Goal: Communication & Community: Answer question/provide support

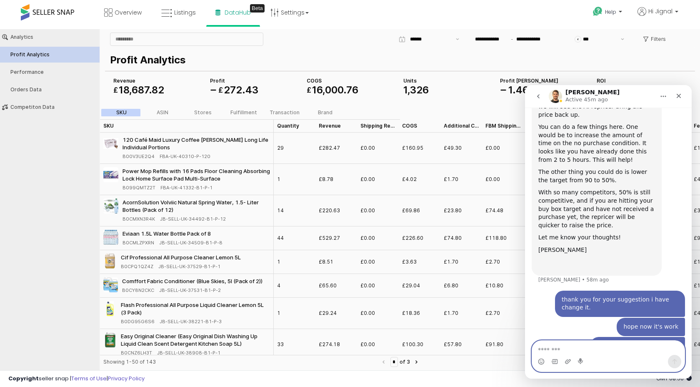
scroll to position [386, 0]
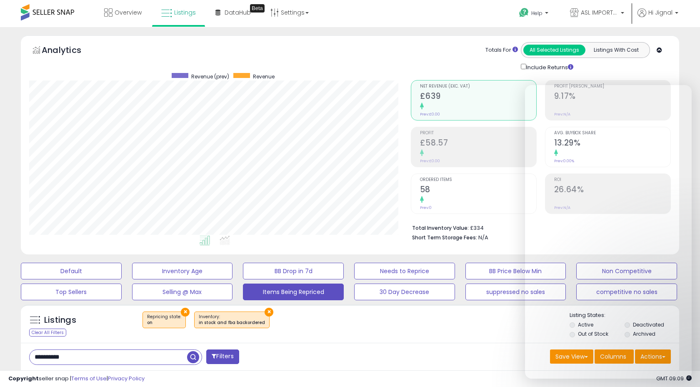
select select "**"
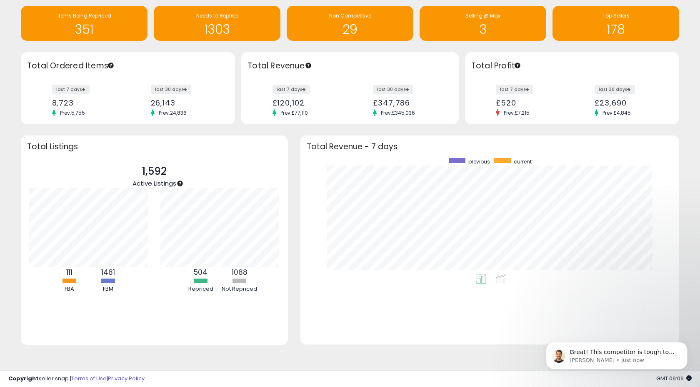
scroll to position [116, 362]
click at [584, 358] on p "[PERSON_NAME] • Just now" at bounding box center [624, 360] width 108 height 8
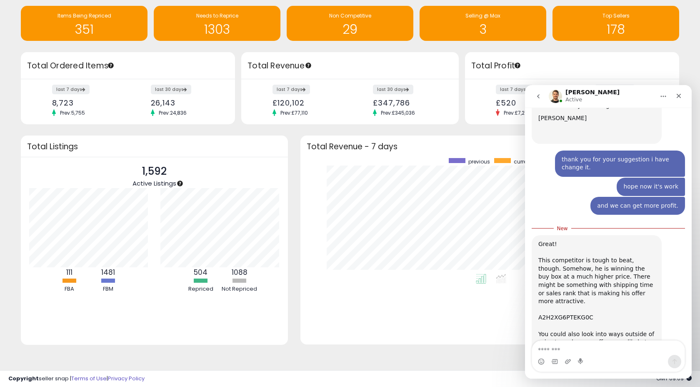
scroll to position [523, 0]
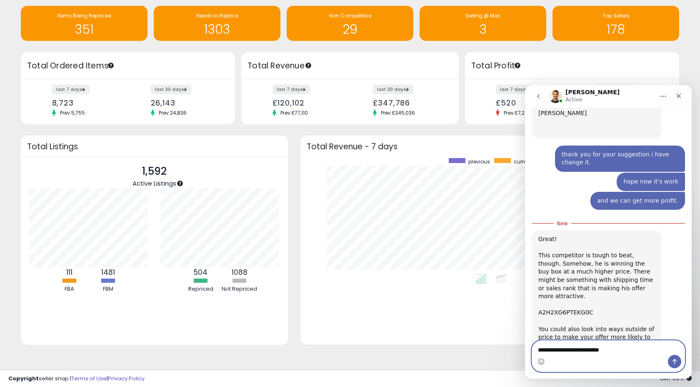
type textarea "**********"
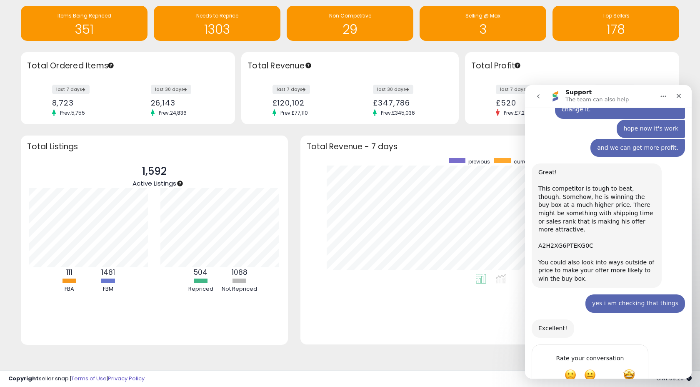
scroll to position [576, 0]
click at [607, 367] on span "Great" at bounding box center [609, 374] width 15 height 15
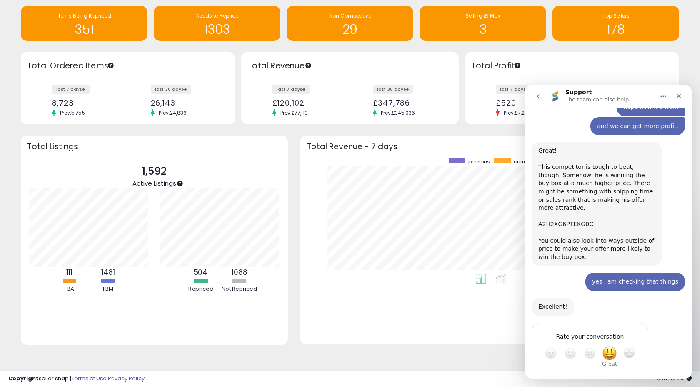
scroll to position [599, 0]
click at [634, 373] on div "Submit" at bounding box center [633, 381] width 17 height 17
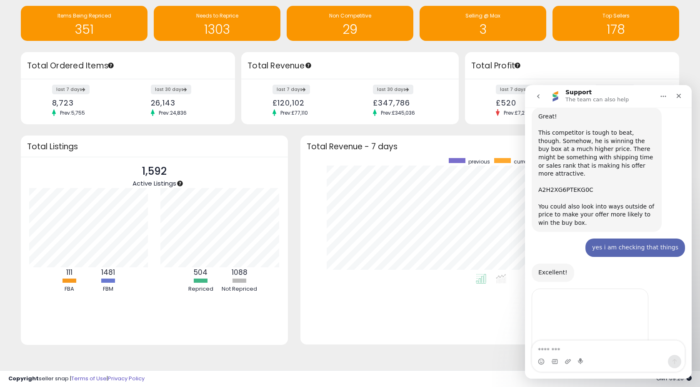
scroll to position [664, 0]
